Goal: Find specific page/section

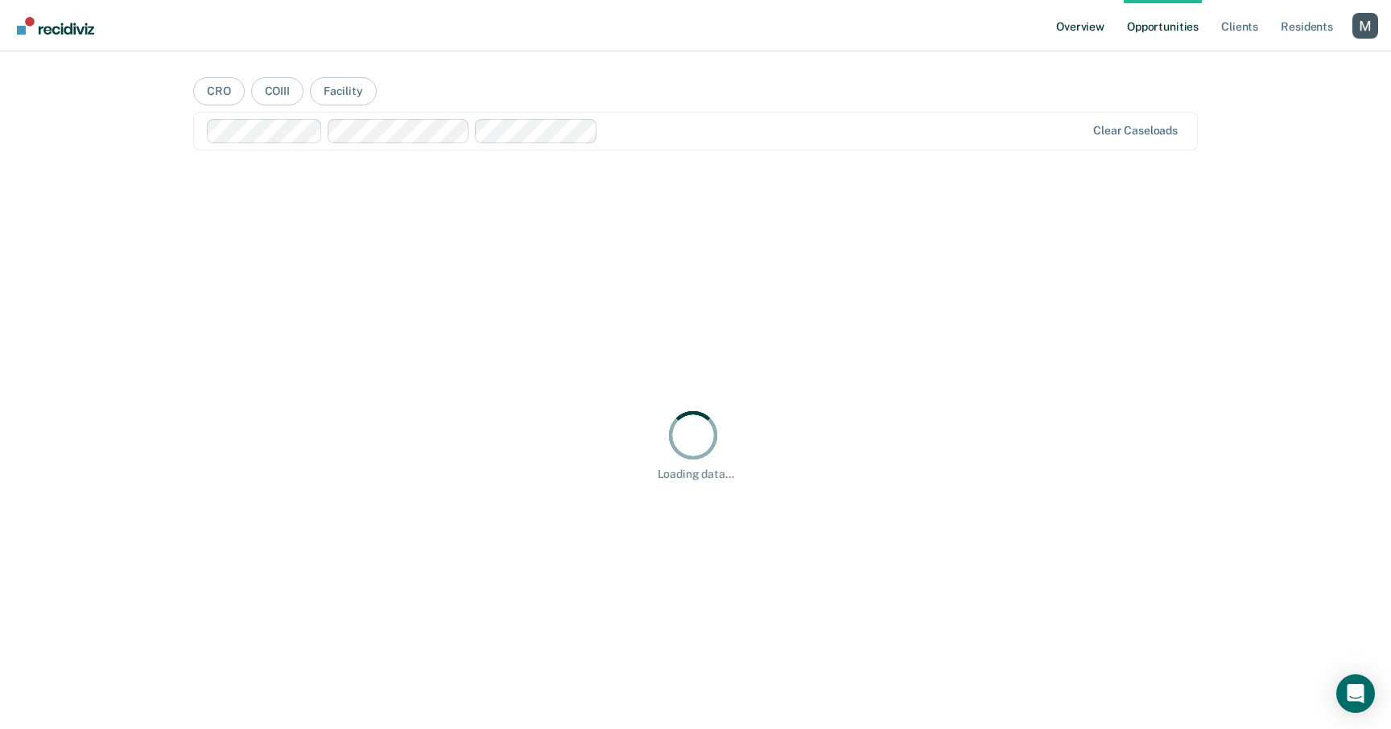
click at [1096, 23] on link "Overview" at bounding box center [1080, 26] width 55 height 52
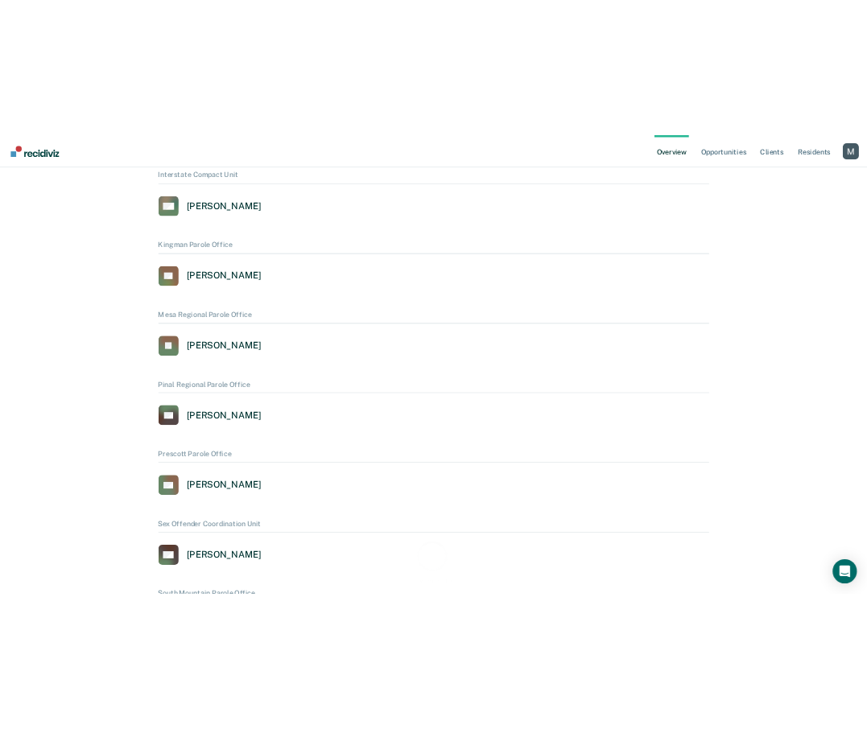
scroll to position [1586, 0]
